Goal: Use online tool/utility: Utilize a website feature to perform a specific function

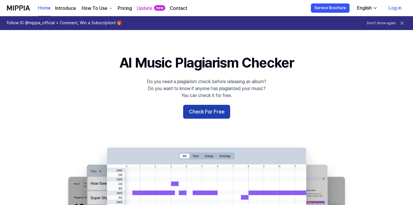
click at [201, 111] on button "Check For Free" at bounding box center [206, 112] width 47 height 14
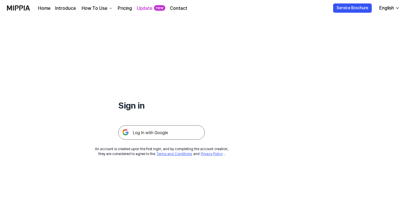
click at [143, 126] on img at bounding box center [161, 132] width 87 height 14
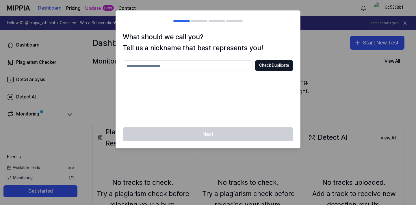
click at [178, 70] on input "text" at bounding box center [188, 66] width 130 height 12
click at [266, 63] on button "Check Duplicate" at bounding box center [274, 65] width 38 height 10
click at [159, 61] on input "***" at bounding box center [188, 66] width 130 height 12
click at [156, 67] on input "***" at bounding box center [188, 66] width 130 height 12
type input "******"
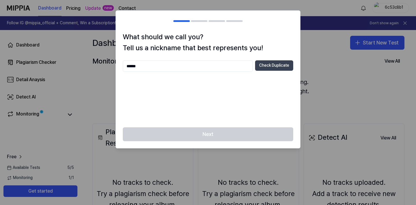
click at [271, 65] on button "Check Duplicate" at bounding box center [274, 65] width 38 height 10
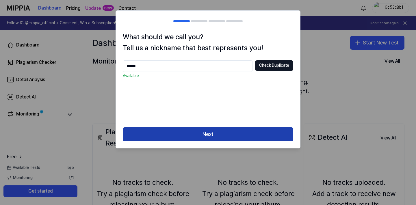
click at [202, 133] on button "Next" at bounding box center [208, 134] width 170 height 14
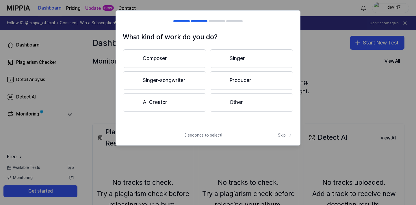
click at [168, 51] on button "Composer" at bounding box center [164, 58] width 83 height 18
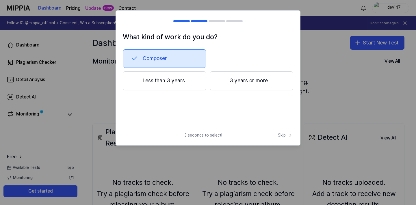
click at [191, 89] on button "Less than 3 years" at bounding box center [164, 80] width 83 height 19
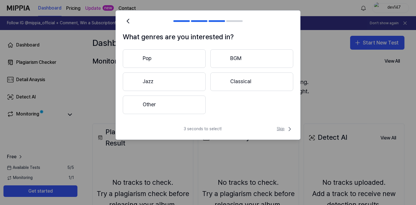
click at [283, 131] on span "Skip" at bounding box center [285, 129] width 16 height 7
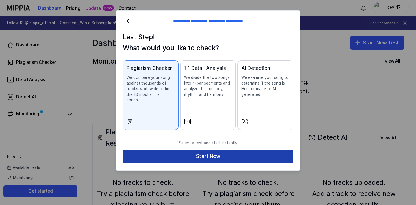
click at [209, 150] on button "Start Now" at bounding box center [208, 157] width 170 height 14
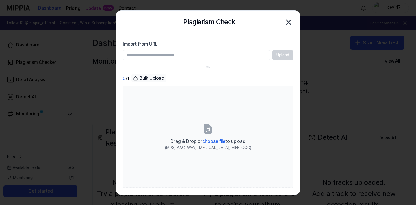
click at [151, 55] on input "Import from URL" at bounding box center [196, 55] width 147 height 10
click at [292, 21] on icon "button" at bounding box center [288, 22] width 9 height 9
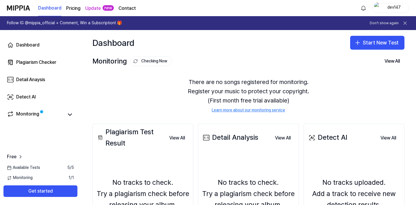
click at [365, 35] on div "Dashboard Start New Test" at bounding box center [248, 42] width 335 height 25
click at [365, 38] on button "Start New Test" at bounding box center [377, 43] width 54 height 14
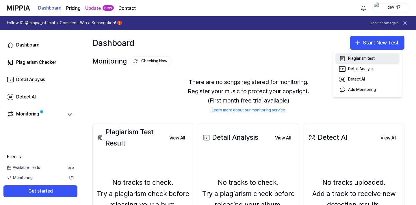
click at [349, 62] on button "Plagiarism test" at bounding box center [367, 58] width 64 height 10
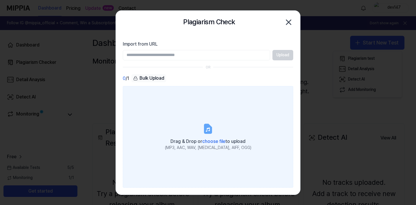
click at [214, 143] on span "choose file" at bounding box center [213, 141] width 23 height 5
click at [0, 0] on input "Drag & Drop or choose file to upload (MP3, AAC, WAV, [MEDICAL_DATA], AIFF, OGG)" at bounding box center [0, 0] width 0 height 0
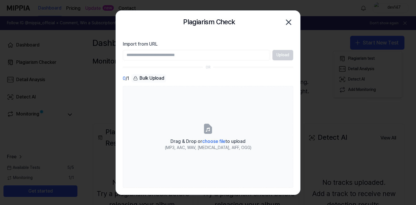
click at [288, 13] on div "Plagiarism Check Close" at bounding box center [208, 22] width 184 height 23
click at [292, 24] on icon "button" at bounding box center [288, 22] width 9 height 9
